Goal: Find specific page/section: Find specific page/section

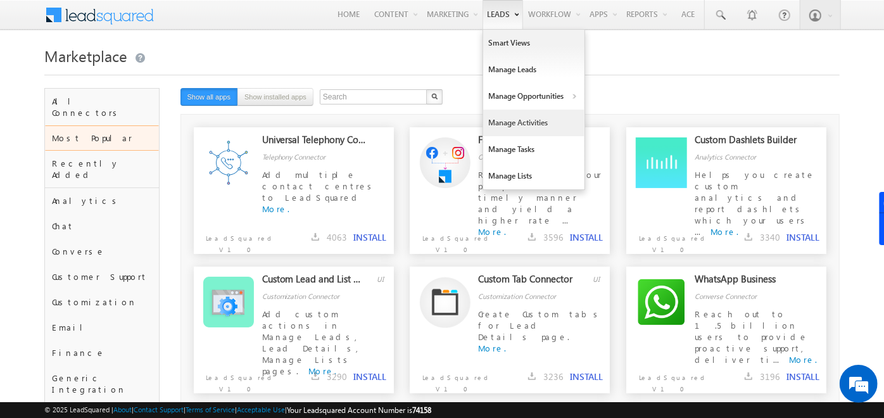
click at [503, 120] on link "Manage Activities" at bounding box center [533, 123] width 101 height 27
